Goal: Task Accomplishment & Management: Manage account settings

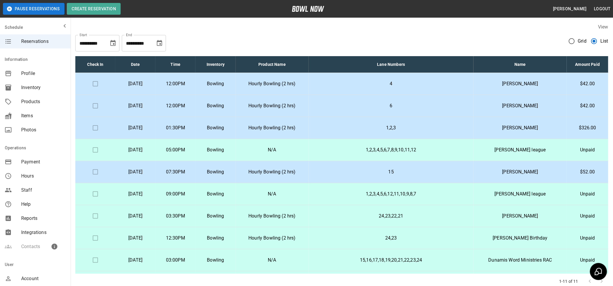
click at [290, 108] on p "Hourly Bowling (2 hrs)" at bounding box center [272, 105] width 64 height 7
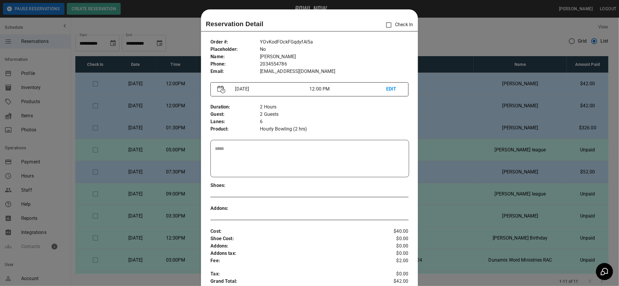
scroll to position [9, 0]
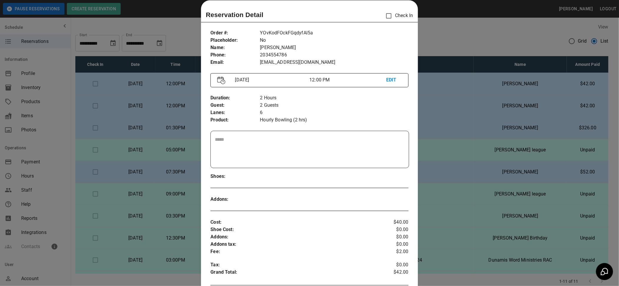
click at [333, 199] on div at bounding box center [317, 199] width 115 height 7
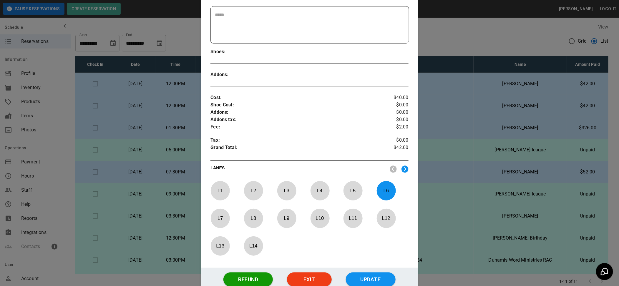
scroll to position [149, 0]
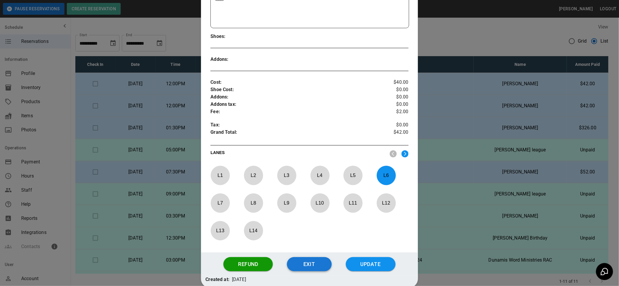
click at [305, 263] on button "Exit" at bounding box center [309, 264] width 45 height 14
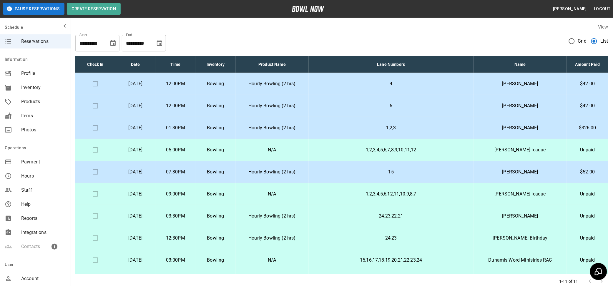
click at [287, 84] on p "Hourly Bowling (2 hrs)" at bounding box center [272, 83] width 64 height 7
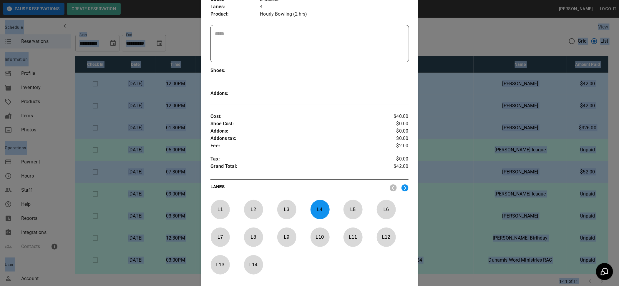
scroll to position [180, 0]
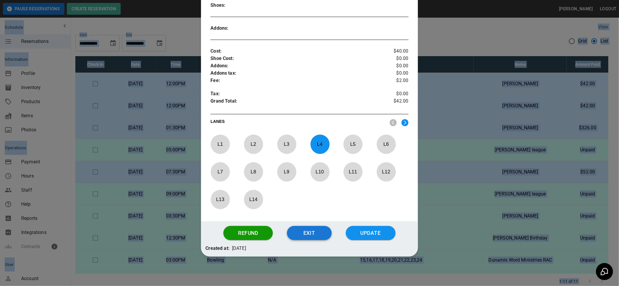
click at [304, 228] on button "Exit" at bounding box center [309, 233] width 45 height 14
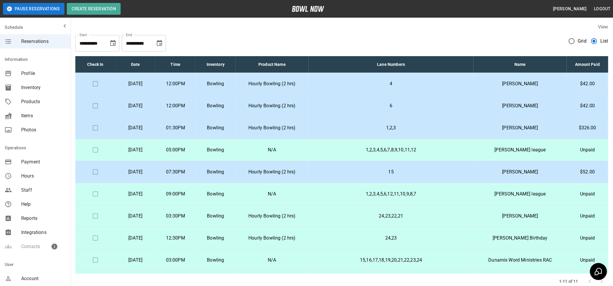
click at [304, 228] on td "Hourly Bowling (2 hrs)" at bounding box center [272, 238] width 73 height 22
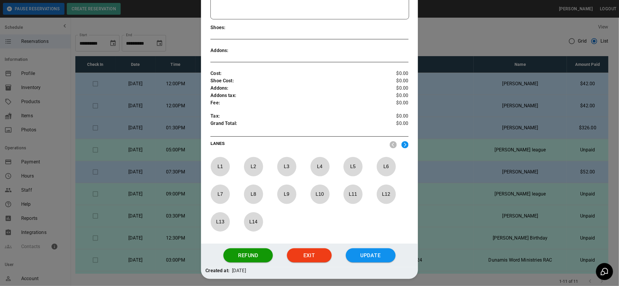
scroll to position [165, 0]
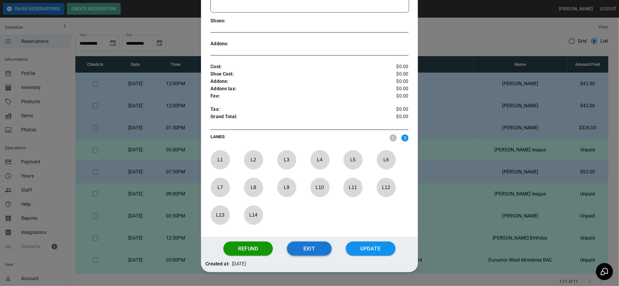
click at [304, 248] on button "Exit" at bounding box center [309, 249] width 45 height 14
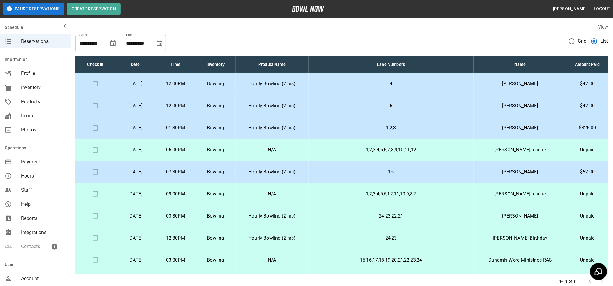
click at [304, 248] on td "Hourly Bowling (2 hrs)" at bounding box center [272, 238] width 73 height 22
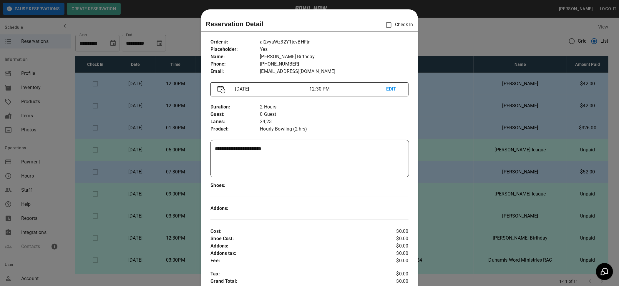
scroll to position [9, 0]
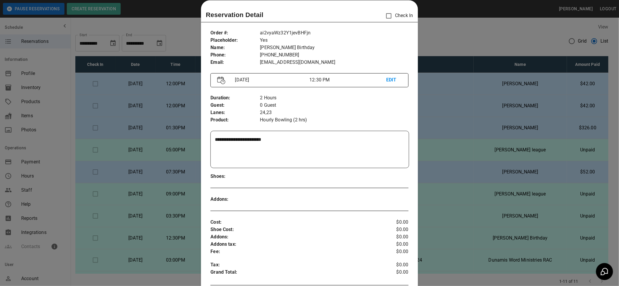
click at [355, 227] on p "Shoe Cost :" at bounding box center [292, 229] width 165 height 7
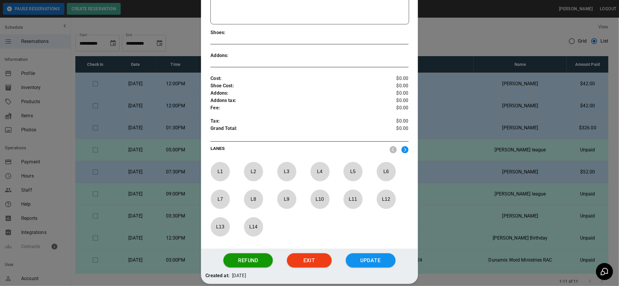
scroll to position [165, 0]
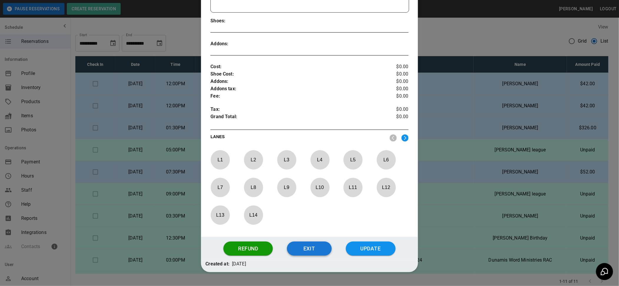
click at [318, 246] on button "Exit" at bounding box center [309, 249] width 45 height 14
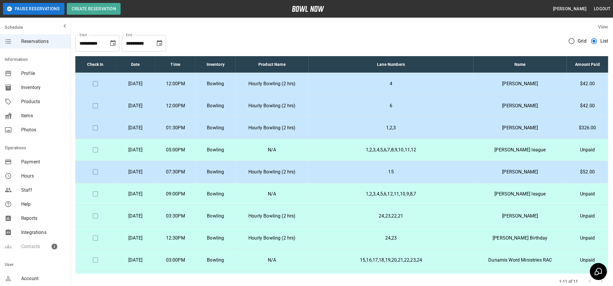
click at [287, 171] on p "Hourly Bowling (2 hrs)" at bounding box center [272, 172] width 64 height 7
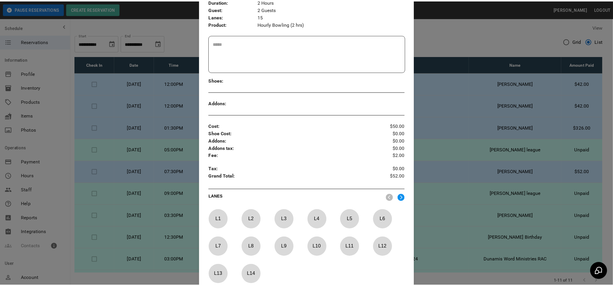
scroll to position [155, 0]
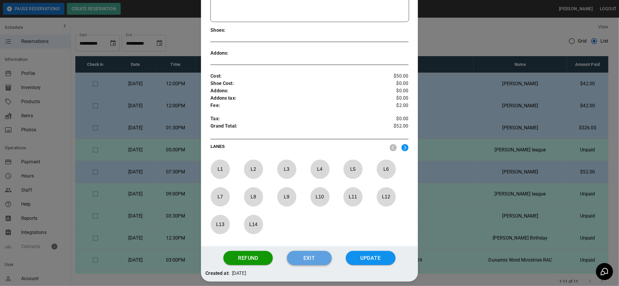
click at [299, 251] on button "Exit" at bounding box center [309, 258] width 45 height 14
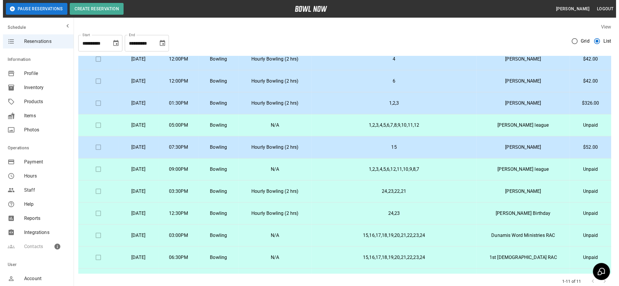
scroll to position [26, 0]
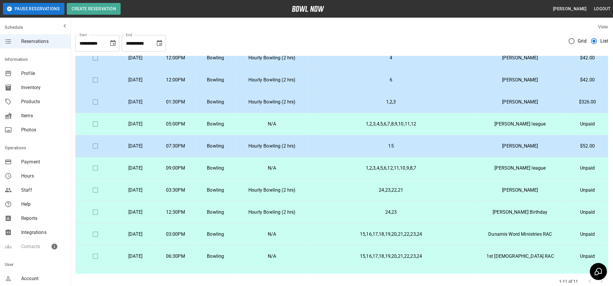
click at [409, 122] on p "1,2,3,4,5,6,7,8,9,10,11,12" at bounding box center [391, 124] width 156 height 7
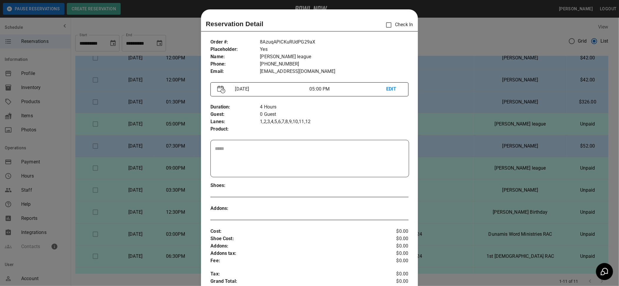
scroll to position [9, 0]
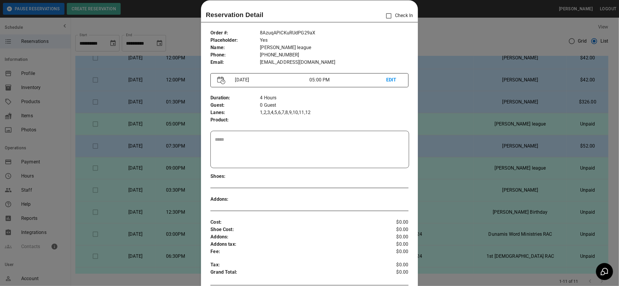
click at [387, 79] on p "EDIT" at bounding box center [393, 79] width 15 height 7
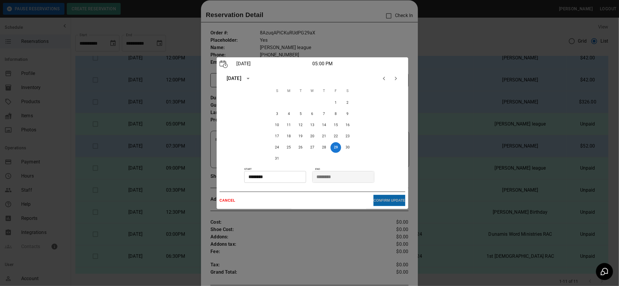
click at [375, 199] on p "CONFIRM UPDATE" at bounding box center [389, 201] width 32 height 4
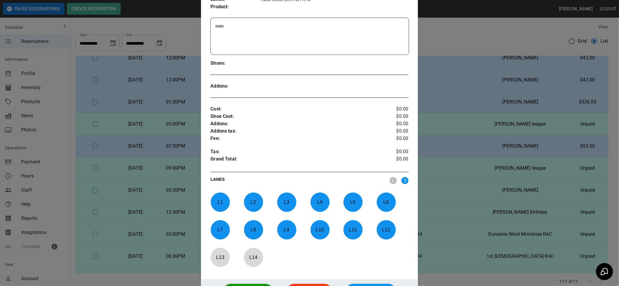
scroll to position [134, 0]
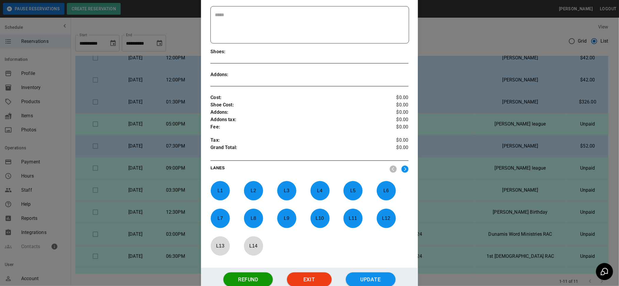
click at [215, 246] on p "L 13" at bounding box center [219, 246] width 19 height 14
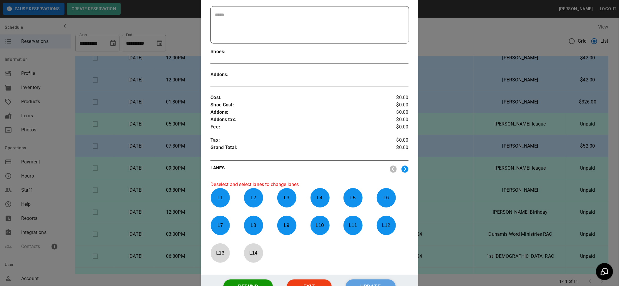
click at [355, 282] on button "Update" at bounding box center [371, 287] width 50 height 14
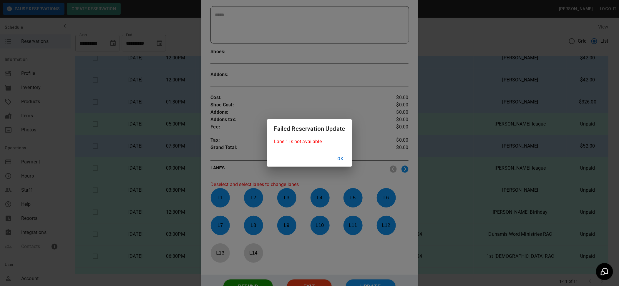
click at [339, 157] on button "Ok" at bounding box center [340, 159] width 19 height 11
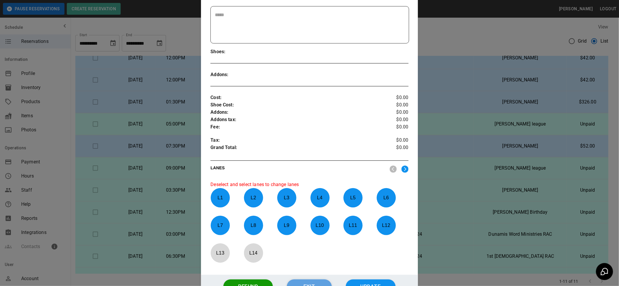
click at [304, 281] on button "Exit" at bounding box center [309, 287] width 45 height 14
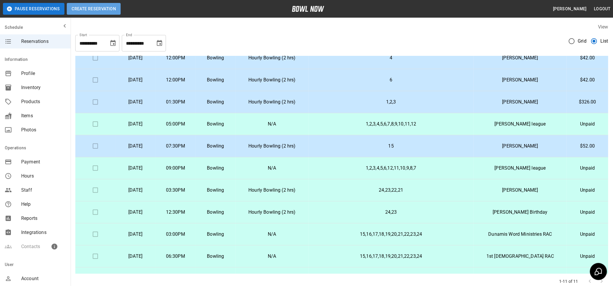
click at [102, 6] on button "Create Reservation" at bounding box center [94, 9] width 54 height 12
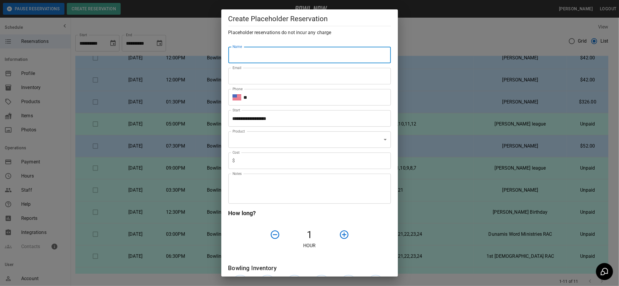
click at [247, 54] on input "Name" at bounding box center [309, 55] width 162 height 16
click at [248, 54] on input "*" at bounding box center [309, 55] width 162 height 16
type input "**********"
click at [252, 73] on input "Email" at bounding box center [309, 76] width 162 height 16
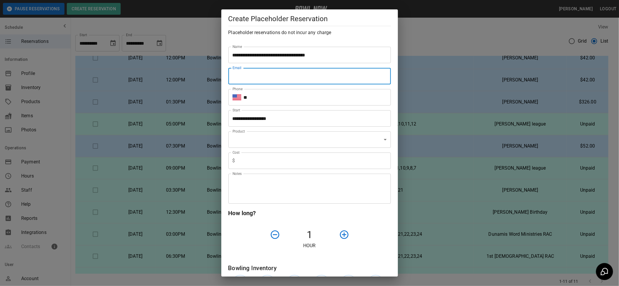
type input "**********"
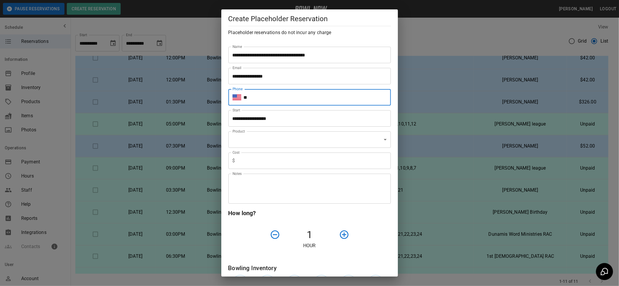
click at [261, 98] on input "**" at bounding box center [317, 97] width 147 height 16
type input "**********"
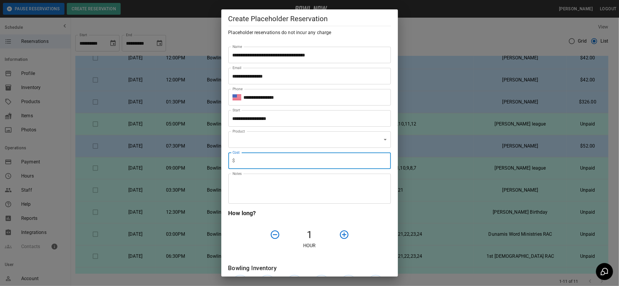
click at [258, 159] on input "text" at bounding box center [313, 161] width 153 height 16
type input "*"
click at [340, 237] on icon "button" at bounding box center [344, 235] width 9 height 9
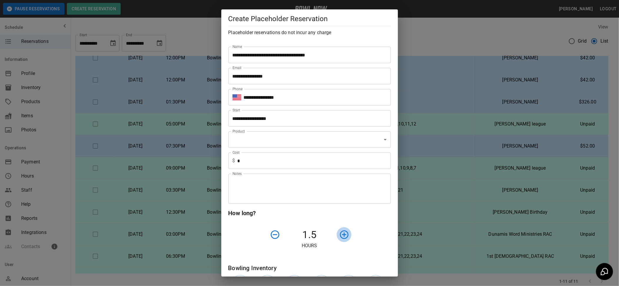
click at [340, 237] on icon "button" at bounding box center [344, 235] width 9 height 9
click at [310, 119] on input "**********" at bounding box center [307, 118] width 158 height 16
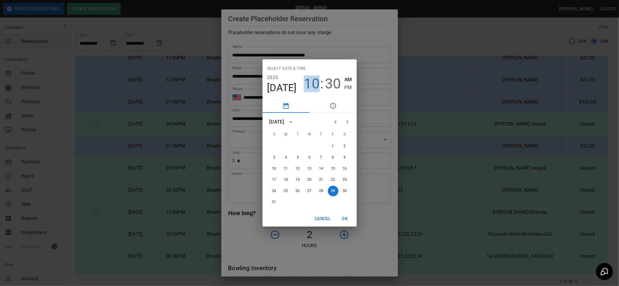
click at [310, 84] on span "10" at bounding box center [312, 84] width 16 height 16
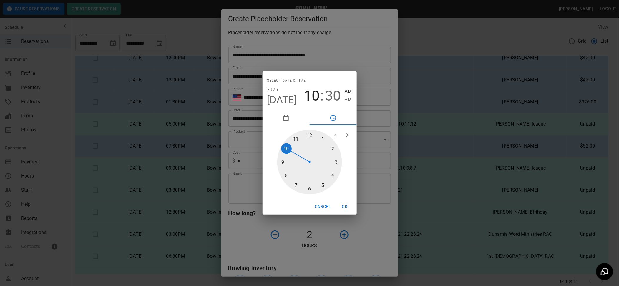
click at [298, 183] on div at bounding box center [309, 162] width 65 height 65
click at [310, 133] on div at bounding box center [309, 162] width 65 height 65
click at [349, 100] on span "PM" at bounding box center [347, 100] width 7 height 8
type input "**********"
click at [345, 202] on button "OK" at bounding box center [344, 207] width 19 height 11
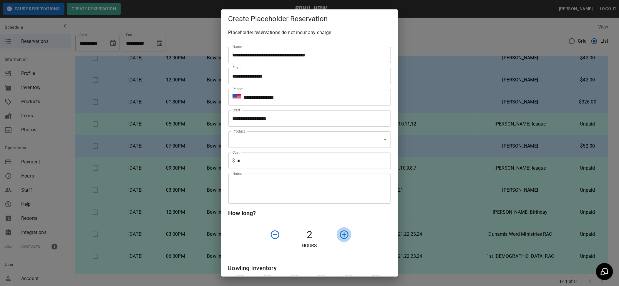
click at [341, 234] on icon "button" at bounding box center [344, 235] width 10 height 10
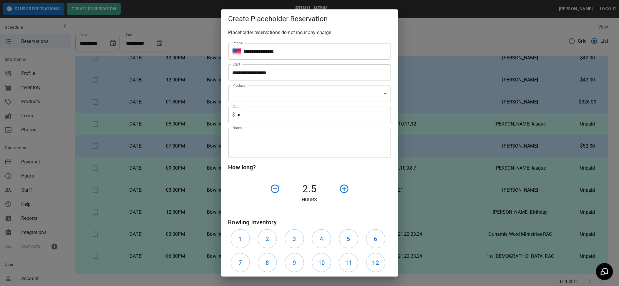
scroll to position [67, 0]
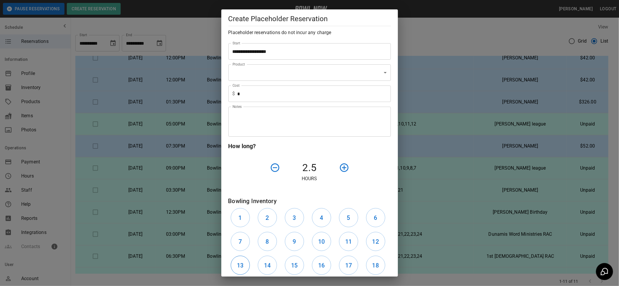
click at [245, 262] on button "13" at bounding box center [240, 265] width 19 height 19
click at [268, 266] on h6 "14" at bounding box center [267, 265] width 6 height 9
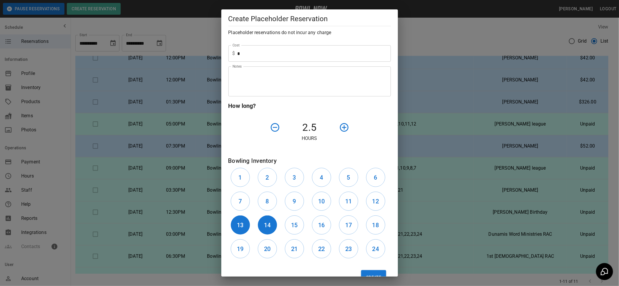
scroll to position [126, 0]
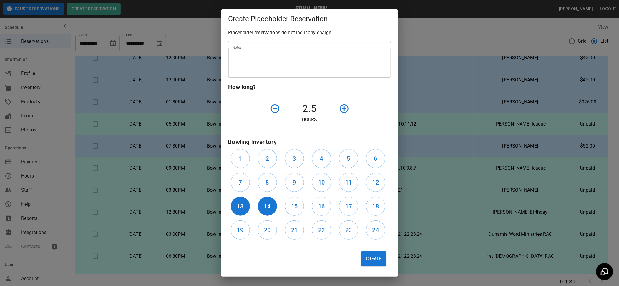
drag, startPoint x: 362, startPoint y: 259, endPoint x: 456, endPoint y: 37, distance: 241.5
drag, startPoint x: 456, startPoint y: 37, endPoint x: 365, endPoint y: 260, distance: 240.9
click at [365, 260] on button "Create" at bounding box center [373, 259] width 25 height 15
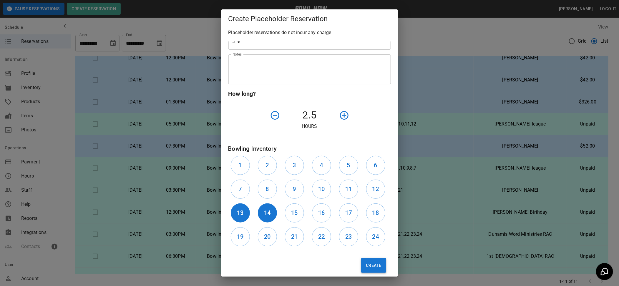
scroll to position [133, 0]
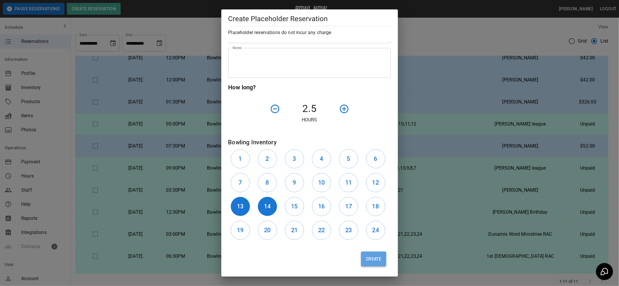
click at [365, 260] on button "Create" at bounding box center [373, 259] width 25 height 15
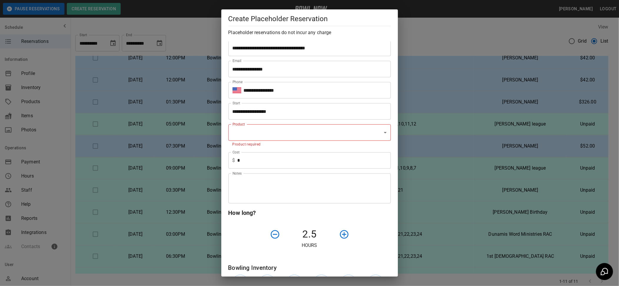
scroll to position [7, 0]
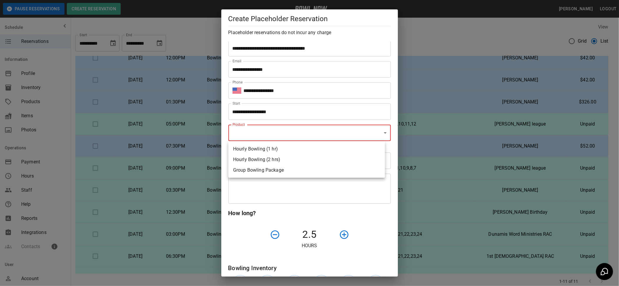
click at [340, 134] on body "**********" at bounding box center [309, 163] width 619 height 326
click at [320, 169] on li "Group Bowling Package" at bounding box center [306, 170] width 157 height 11
type input "**********"
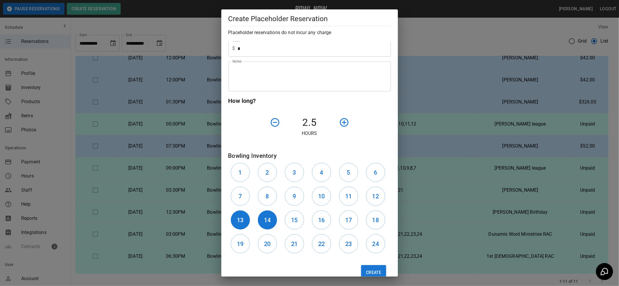
scroll to position [126, 0]
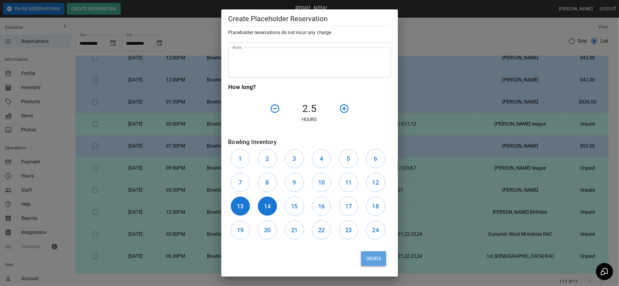
click at [367, 257] on button "Create" at bounding box center [373, 259] width 25 height 15
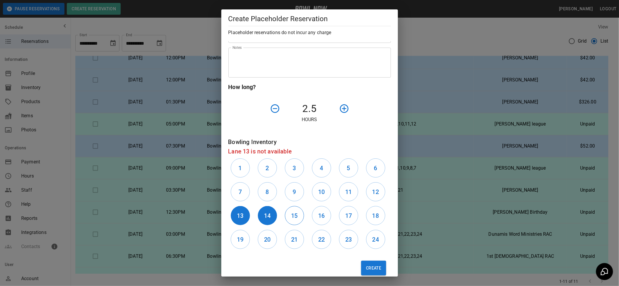
click at [295, 215] on h6 "15" at bounding box center [294, 215] width 6 height 9
click at [238, 207] on button "13" at bounding box center [240, 215] width 19 height 19
click at [320, 216] on h6 "16" at bounding box center [321, 215] width 6 height 9
click at [374, 267] on button "Create" at bounding box center [373, 268] width 25 height 15
click at [291, 223] on button "15" at bounding box center [294, 215] width 19 height 19
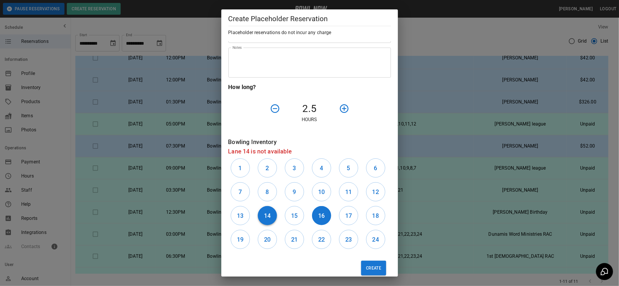
click at [267, 212] on h6 "14" at bounding box center [267, 215] width 6 height 9
click at [364, 273] on button "Create" at bounding box center [373, 268] width 25 height 15
type input "**"
type input "**********"
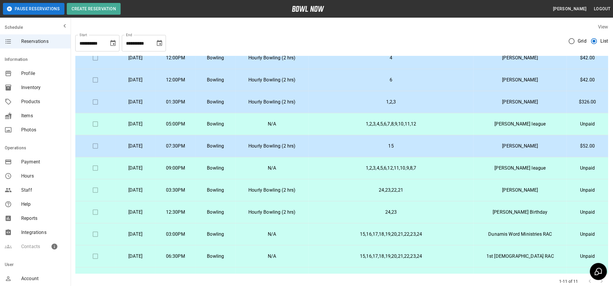
click at [416, 129] on td "1,2,3,4,5,6,7,8,9,10,11,12" at bounding box center [391, 124] width 165 height 22
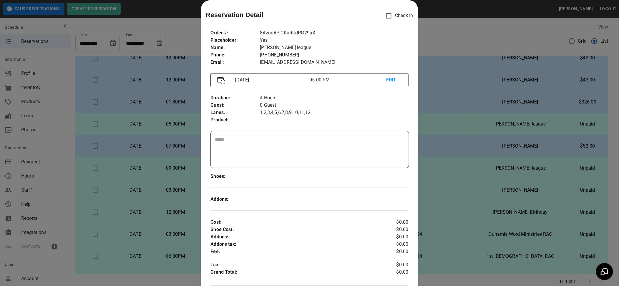
scroll to position [18, 0]
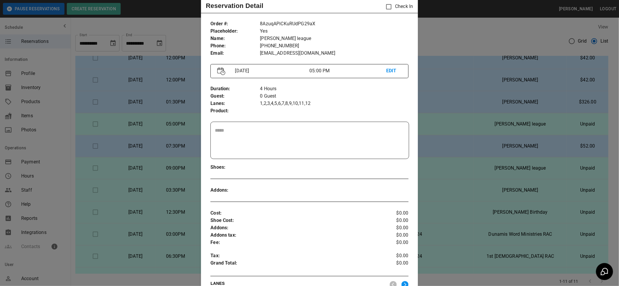
click at [389, 30] on p "Yes" at bounding box center [334, 31] width 148 height 7
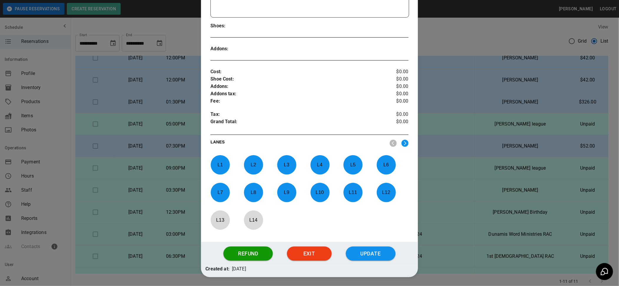
scroll to position [174, 0]
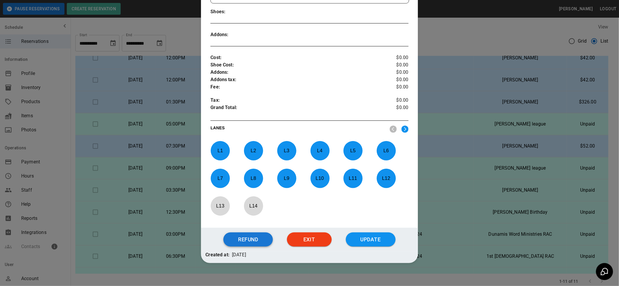
click at [244, 236] on button "Refund" at bounding box center [247, 240] width 49 height 14
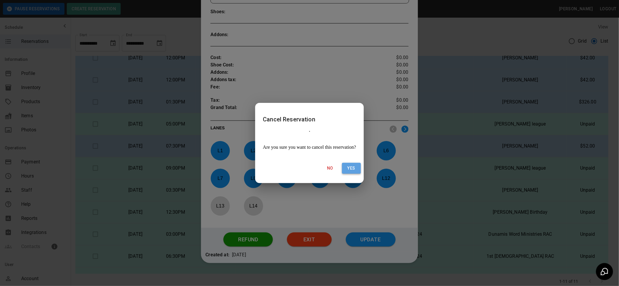
click at [351, 165] on button "Yes" at bounding box center [351, 168] width 19 height 11
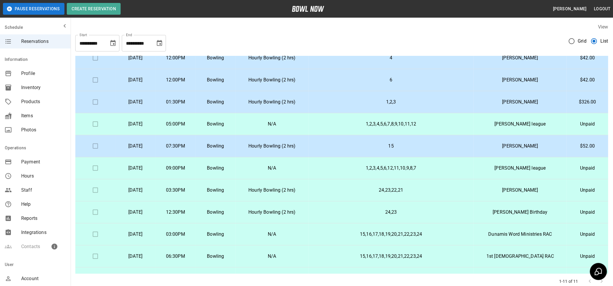
click at [94, 122] on td at bounding box center [95, 124] width 40 height 22
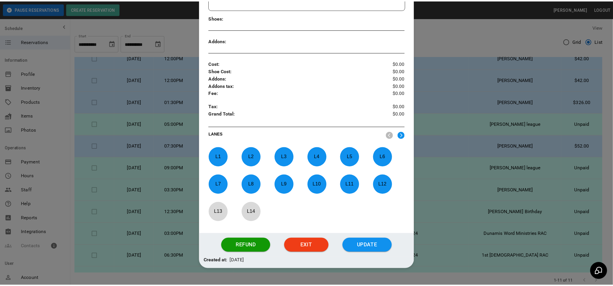
scroll to position [180, 0]
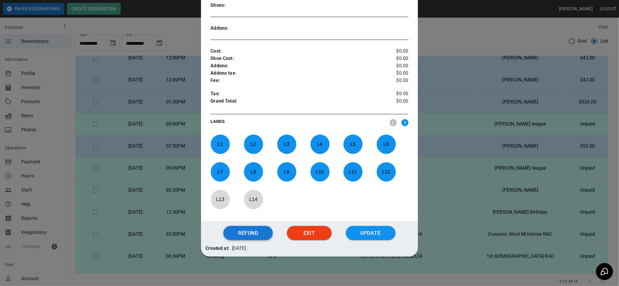
click at [242, 230] on button "Refund" at bounding box center [247, 233] width 49 height 14
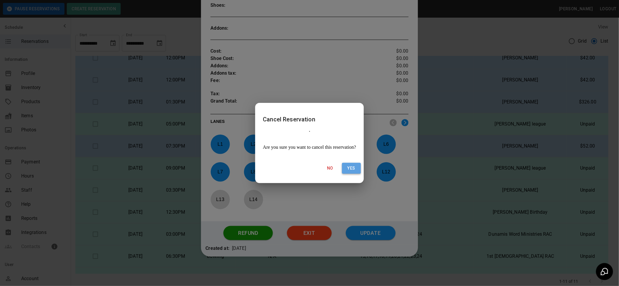
click at [355, 163] on button "Yes" at bounding box center [351, 168] width 19 height 11
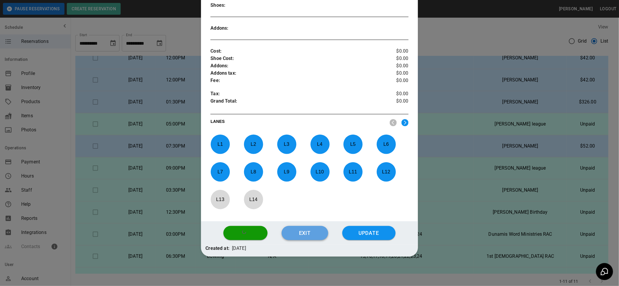
click at [310, 233] on button "Exit" at bounding box center [305, 233] width 46 height 14
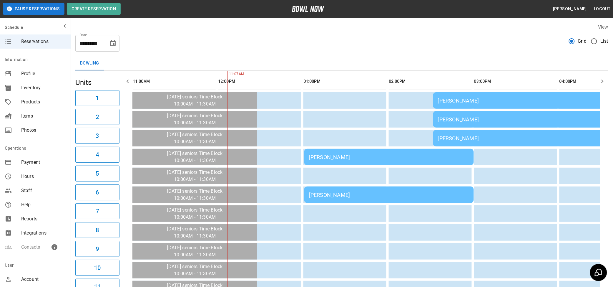
scroll to position [0, 85]
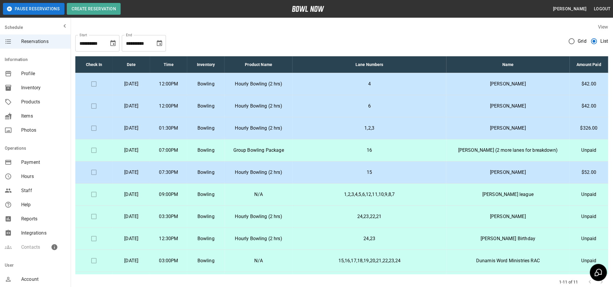
click at [145, 193] on p "[DATE]" at bounding box center [131, 194] width 28 height 7
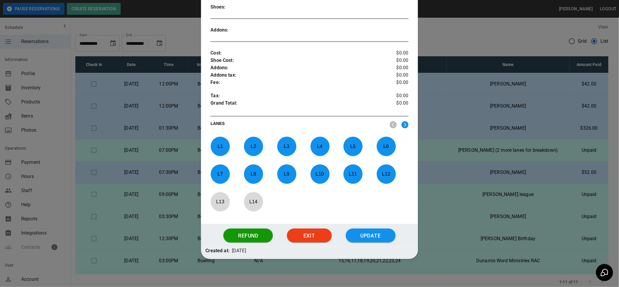
scroll to position [180, 0]
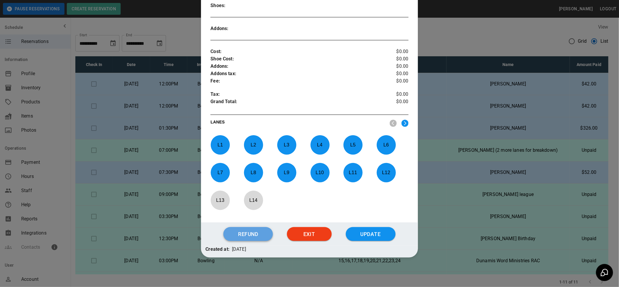
click at [236, 236] on button "Refund" at bounding box center [247, 234] width 49 height 14
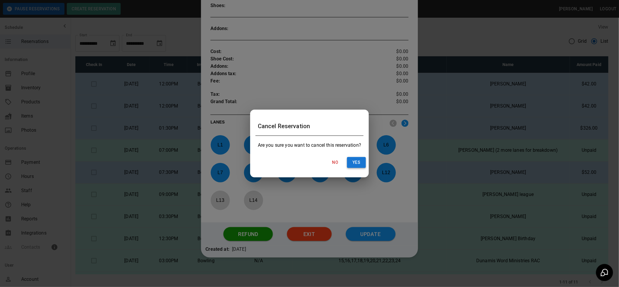
click at [359, 159] on button "Yes" at bounding box center [356, 162] width 19 height 11
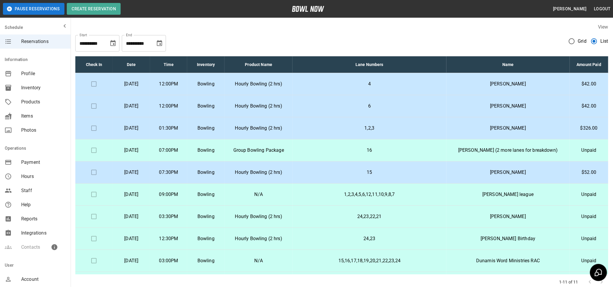
click at [145, 148] on p "[DATE]" at bounding box center [131, 150] width 28 height 7
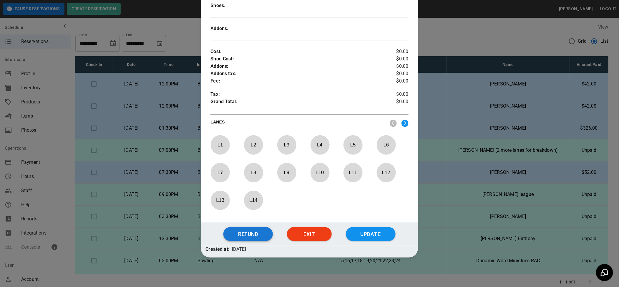
click at [242, 236] on button "Refund" at bounding box center [247, 234] width 49 height 14
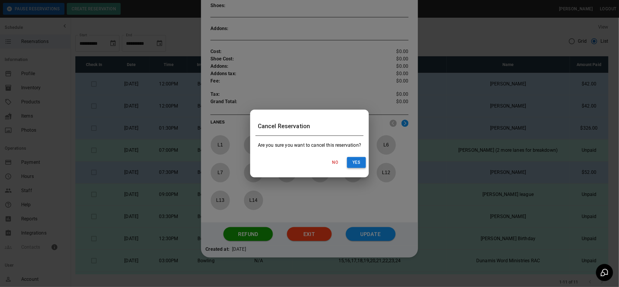
click at [353, 162] on button "Yes" at bounding box center [356, 162] width 19 height 11
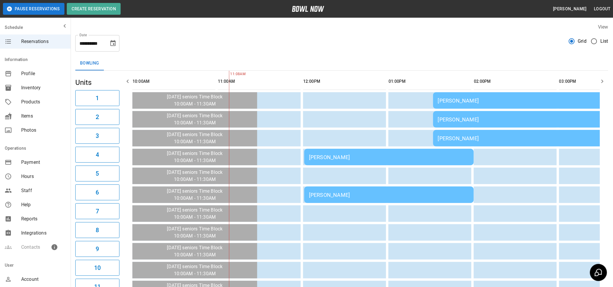
scroll to position [0, 85]
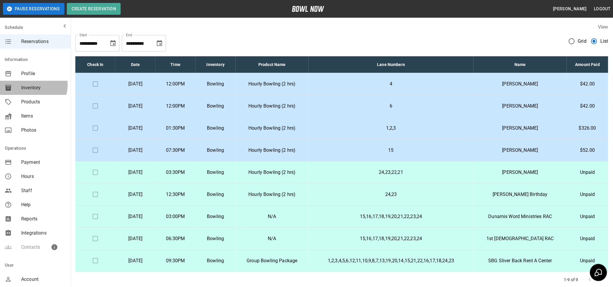
click at [33, 85] on span "Inventory" at bounding box center [43, 87] width 45 height 7
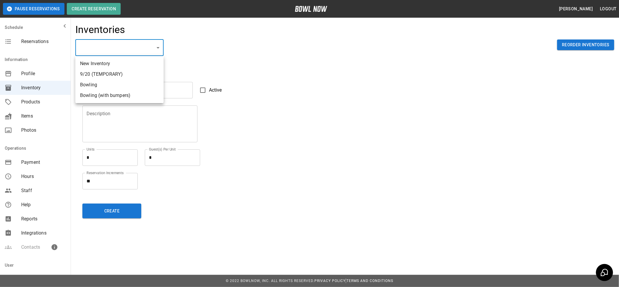
click at [158, 45] on body "Pause Reservations Create Reservation [PERSON_NAME] Logout Schedule Reservation…" at bounding box center [309, 143] width 619 height 287
click at [122, 83] on li "Bowling" at bounding box center [119, 84] width 88 height 11
type input "**********"
type input "*******"
type textarea "**"
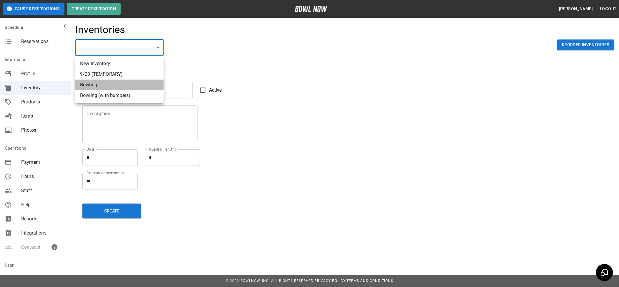
type textarea "*"
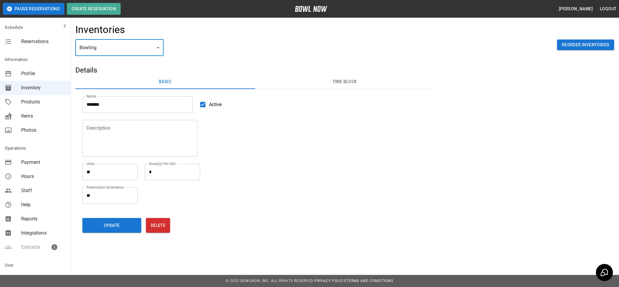
click at [342, 80] on button "Time Block" at bounding box center [344, 82] width 179 height 14
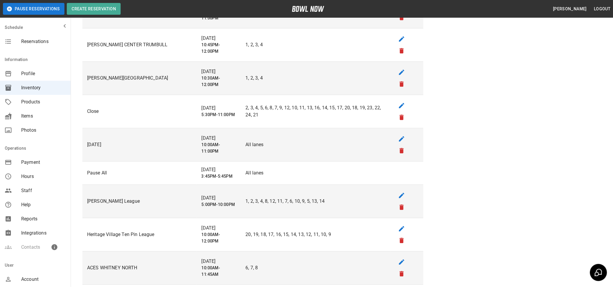
scroll to position [510, 0]
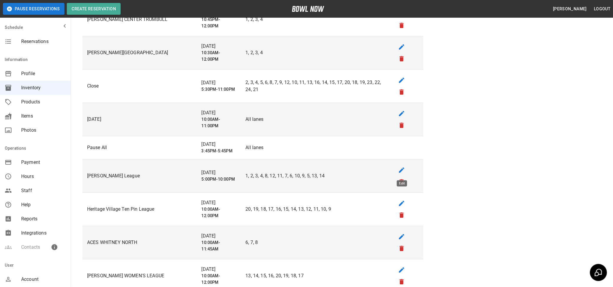
click at [402, 170] on icon "edit" at bounding box center [401, 169] width 5 height 5
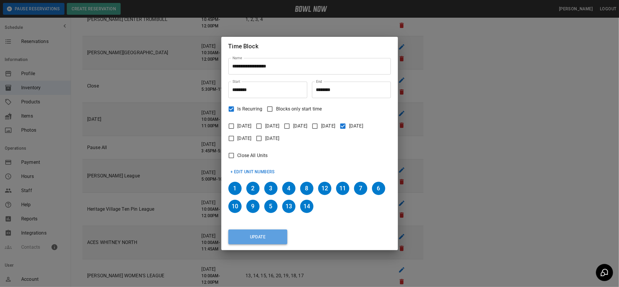
click at [258, 234] on button "Update" at bounding box center [257, 236] width 59 height 15
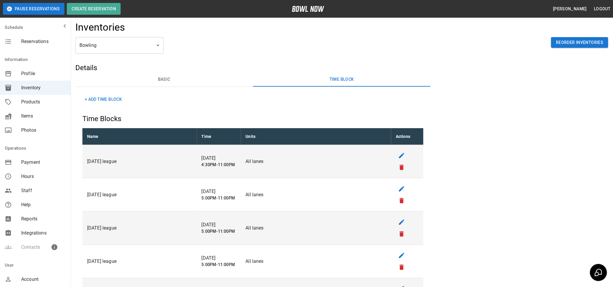
scroll to position [0, 0]
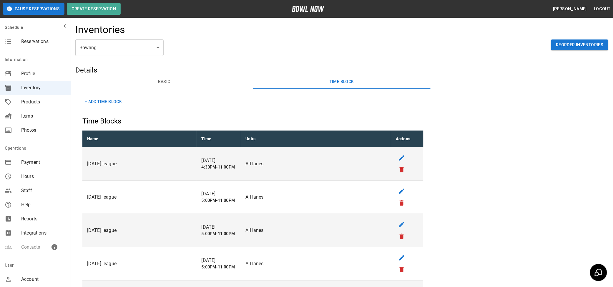
drag, startPoint x: 29, startPoint y: 41, endPoint x: 34, endPoint y: 44, distance: 5.9
click at [28, 41] on span "Reservations" at bounding box center [43, 41] width 45 height 7
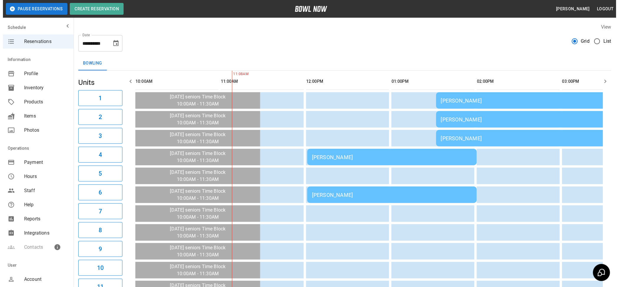
scroll to position [0, 85]
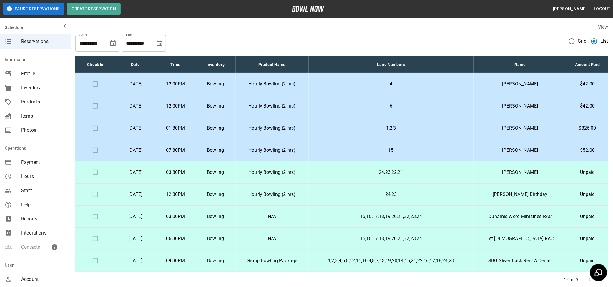
click at [231, 83] on p "Bowling" at bounding box center [215, 83] width 31 height 7
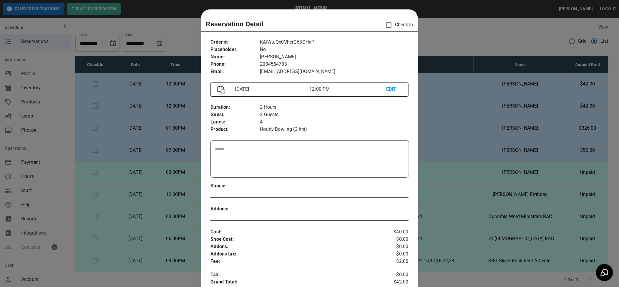
scroll to position [9, 0]
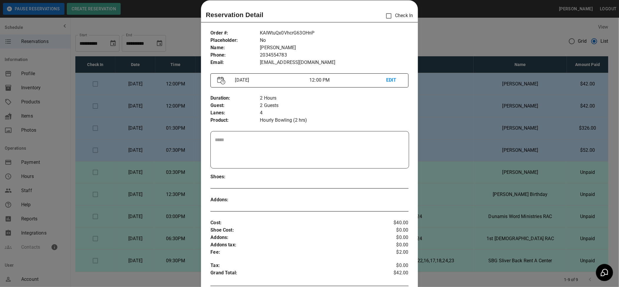
drag, startPoint x: 452, startPoint y: 39, endPoint x: 440, endPoint y: 40, distance: 11.9
click at [452, 38] on div at bounding box center [309, 143] width 619 height 287
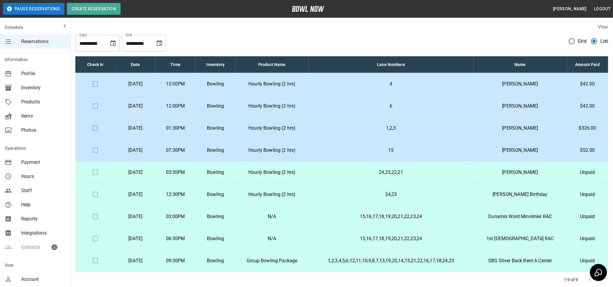
click at [304, 82] on p "Hourly Bowling (2 hrs)" at bounding box center [272, 83] width 64 height 7
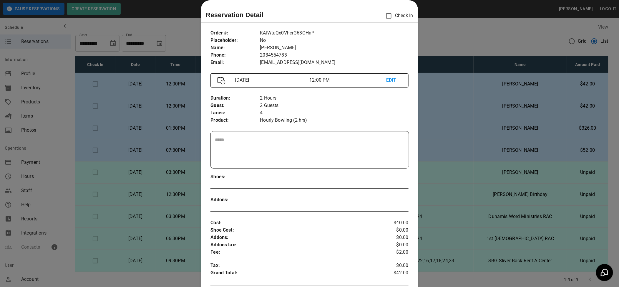
click at [444, 38] on div at bounding box center [309, 143] width 619 height 287
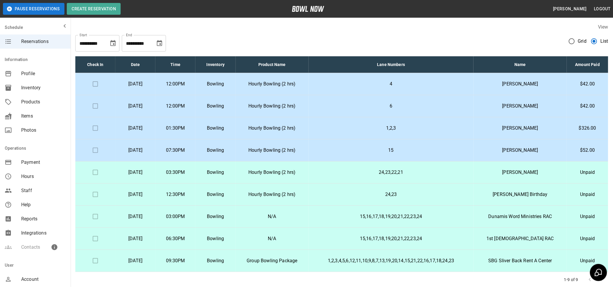
click at [304, 103] on p "Hourly Bowling (2 hrs)" at bounding box center [272, 105] width 64 height 7
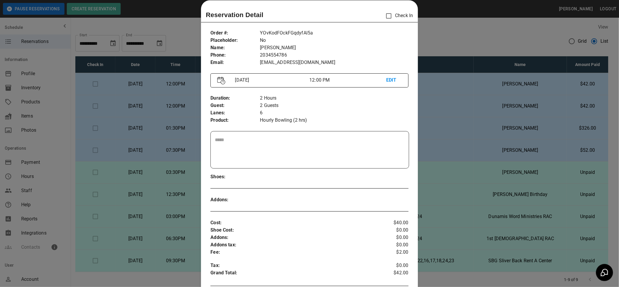
click at [463, 33] on div at bounding box center [309, 143] width 619 height 287
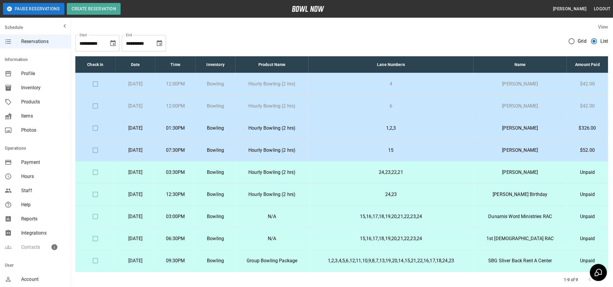
click at [91, 82] on td at bounding box center [95, 84] width 40 height 22
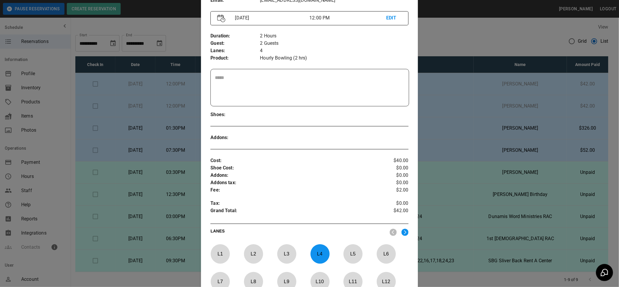
scroll to position [166, 0]
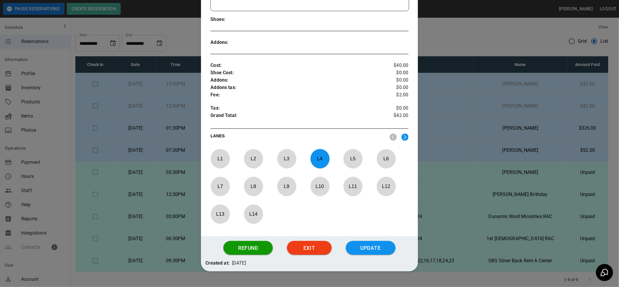
click at [367, 246] on button "Update" at bounding box center [371, 248] width 50 height 14
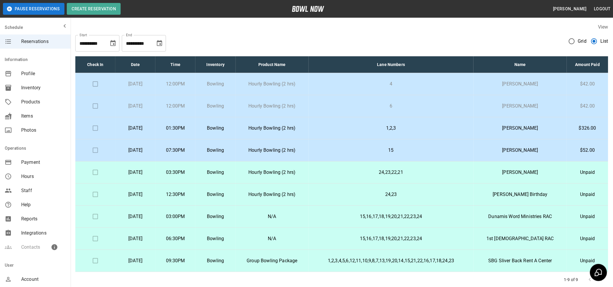
click at [95, 105] on td at bounding box center [95, 106] width 40 height 22
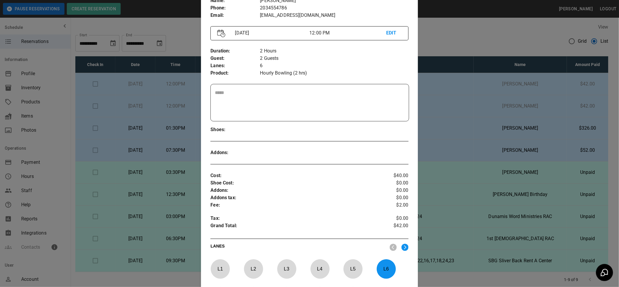
scroll to position [180, 0]
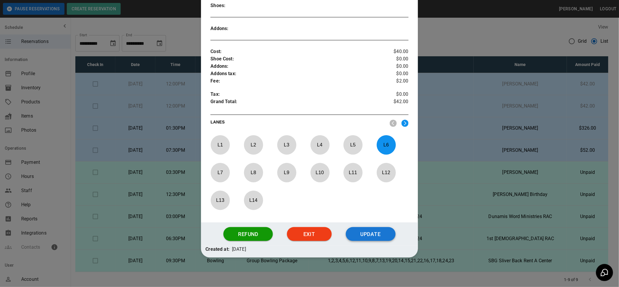
click at [371, 232] on button "Update" at bounding box center [371, 234] width 50 height 14
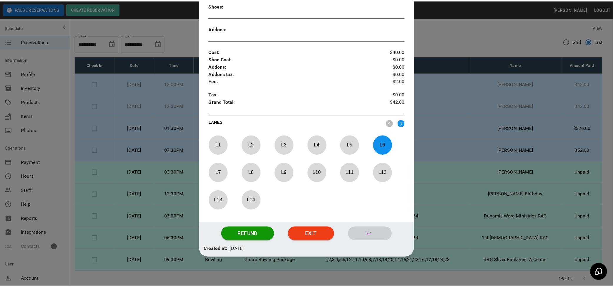
scroll to position [151, 0]
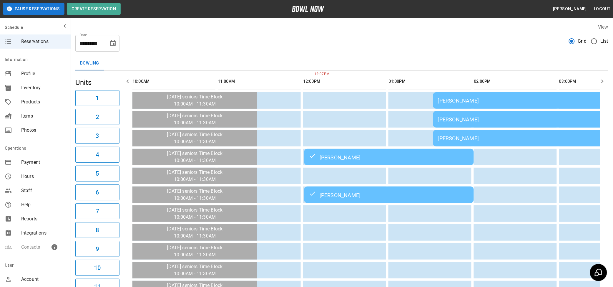
scroll to position [0, 170]
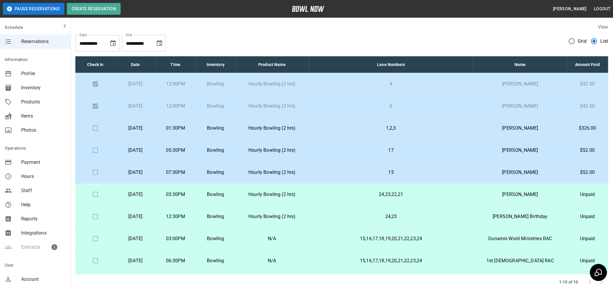
click at [151, 149] on p "[DATE]" at bounding box center [135, 150] width 31 height 7
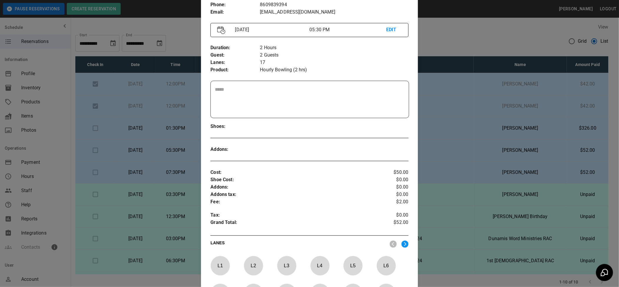
scroll to position [180, 0]
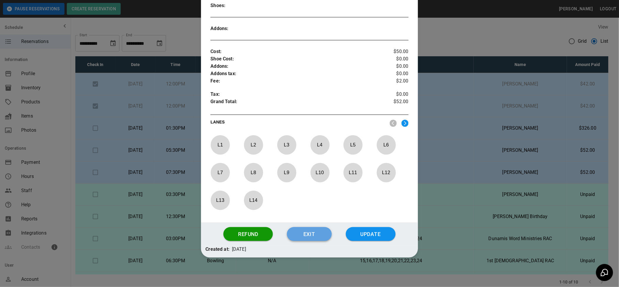
click at [310, 233] on button "Exit" at bounding box center [309, 234] width 45 height 14
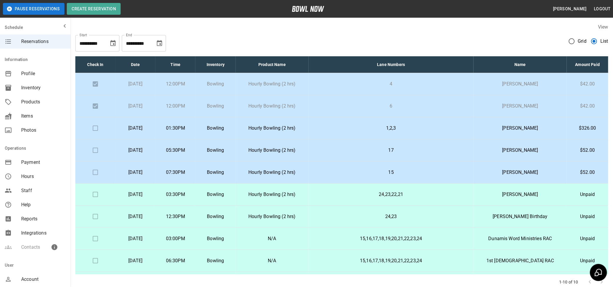
click at [145, 129] on p "[DATE]" at bounding box center [135, 127] width 31 height 7
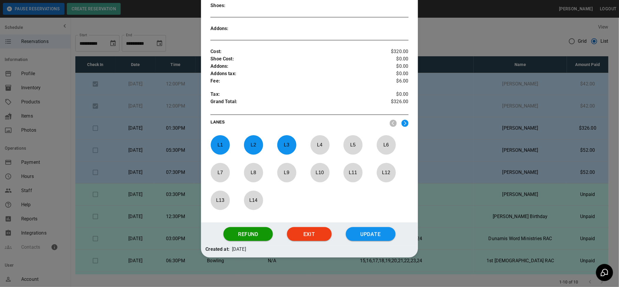
click at [223, 146] on p "L 1" at bounding box center [219, 145] width 19 height 14
drag, startPoint x: 246, startPoint y: 144, endPoint x: 249, endPoint y: 143, distance: 3.5
click at [247, 144] on p "L 2" at bounding box center [253, 145] width 19 height 14
click at [280, 142] on p "L 3" at bounding box center [286, 145] width 19 height 14
drag, startPoint x: 352, startPoint y: 169, endPoint x: 367, endPoint y: 169, distance: 15.9
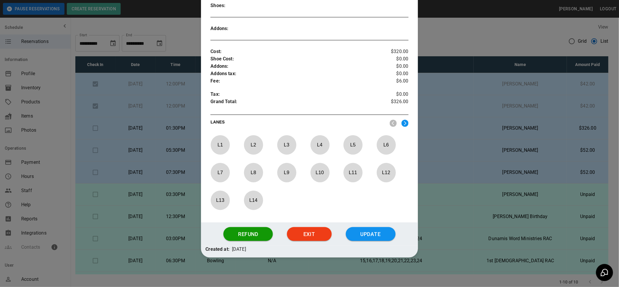
click at [353, 170] on p "L 11" at bounding box center [352, 172] width 19 height 14
click at [379, 168] on p "L 12" at bounding box center [385, 172] width 19 height 14
click at [217, 202] on p "L 13" at bounding box center [219, 200] width 19 height 14
click at [365, 232] on button "Update" at bounding box center [371, 234] width 50 height 14
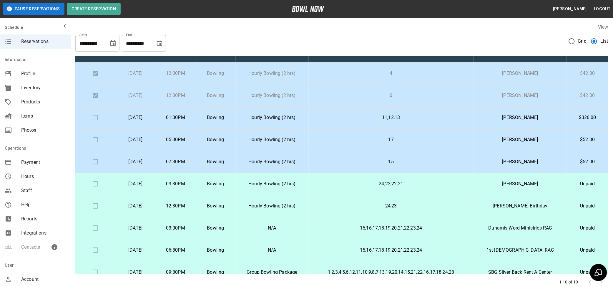
scroll to position [20, 0]
